Goal: Information Seeking & Learning: Compare options

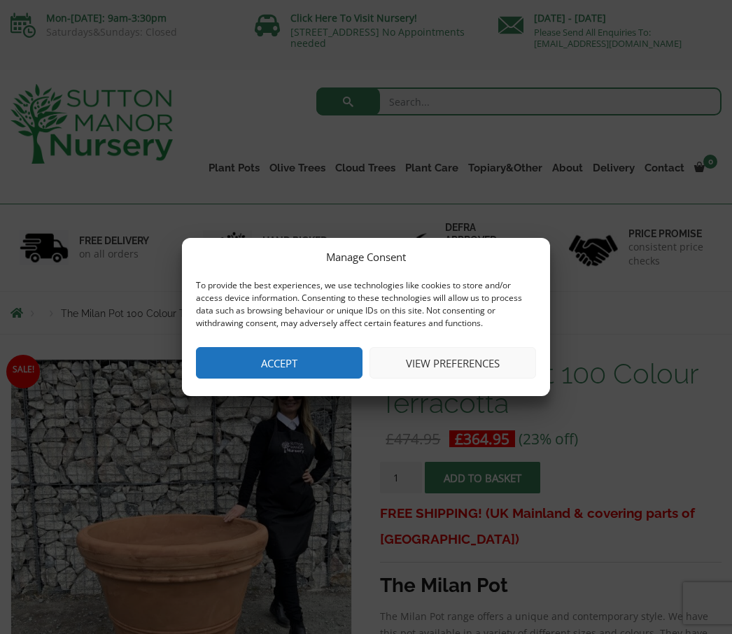
click at [299, 365] on button "Accept" at bounding box center [279, 363] width 167 height 32
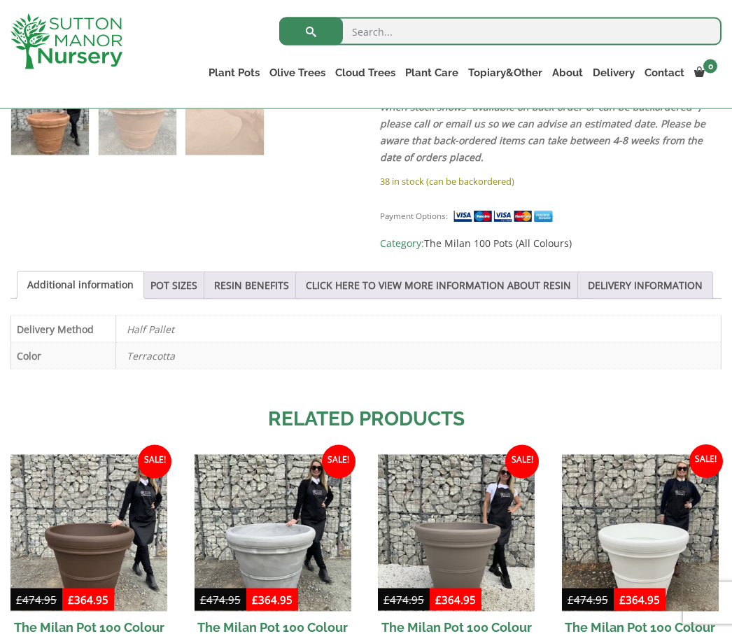
scroll to position [617, 0]
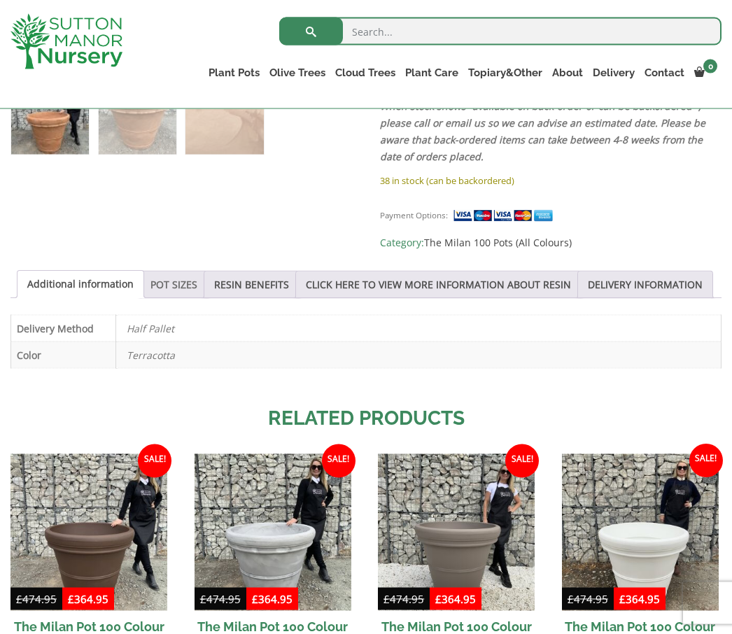
click at [172, 272] on link "POT SIZES" at bounding box center [174, 285] width 47 height 27
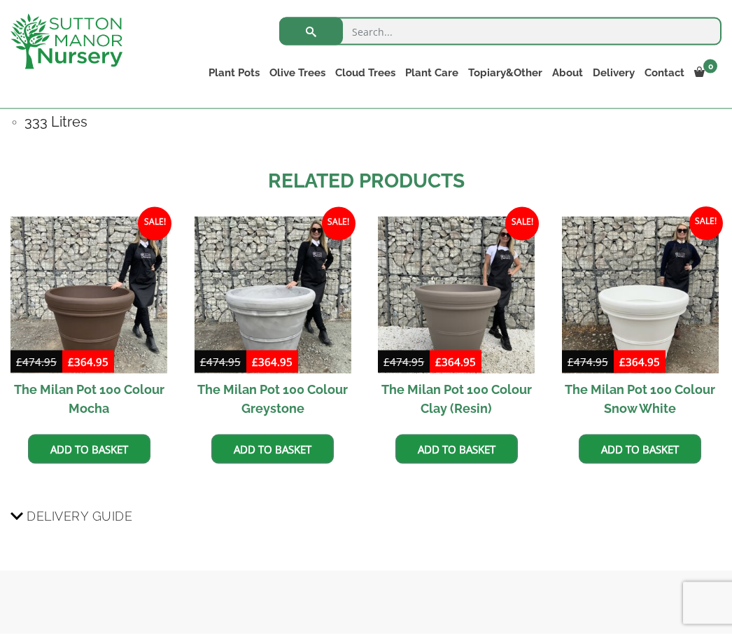
scroll to position [1115, 0]
click at [292, 409] on h2 "The Milan Pot 100 Colour Greystone" at bounding box center [273, 398] width 157 height 50
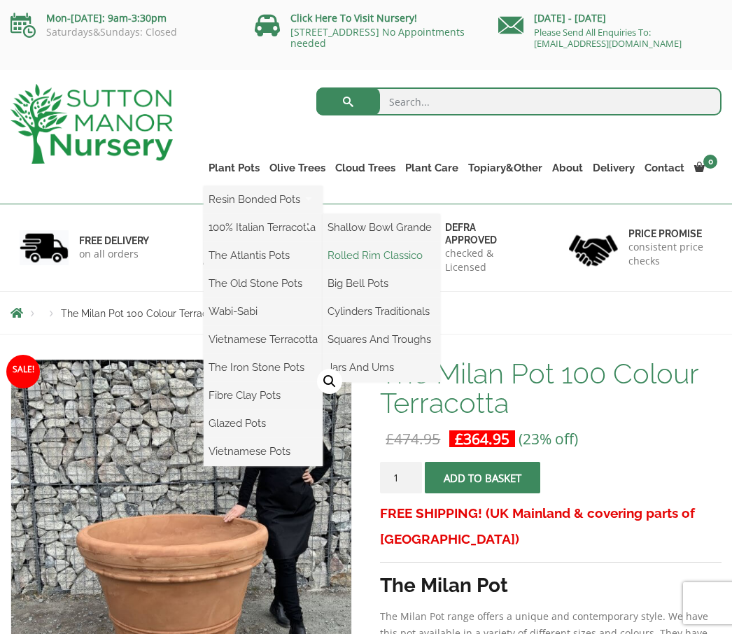
click at [408, 260] on link "Rolled Rim Classico" at bounding box center [382, 255] width 118 height 21
